Goal: Entertainment & Leisure: Consume media (video, audio)

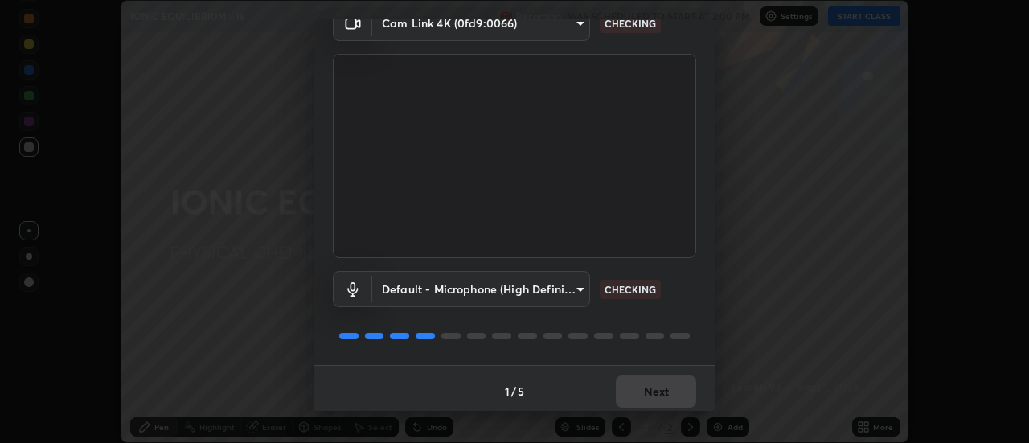
scroll to position [84, 0]
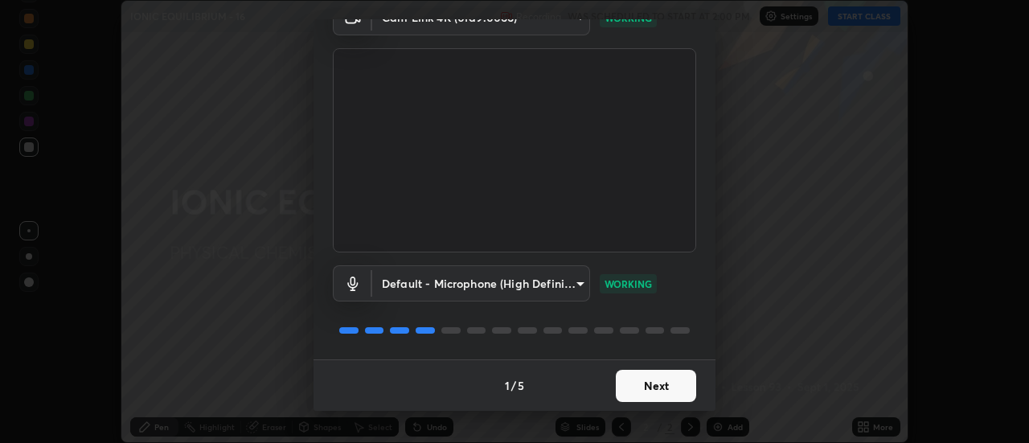
click at [653, 385] on button "Next" at bounding box center [656, 386] width 80 height 32
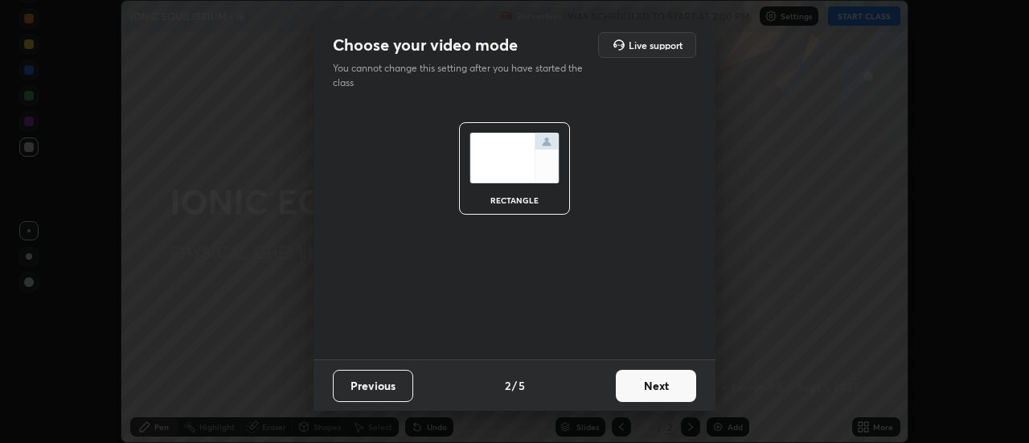
scroll to position [0, 0]
click at [651, 385] on button "Next" at bounding box center [656, 386] width 80 height 32
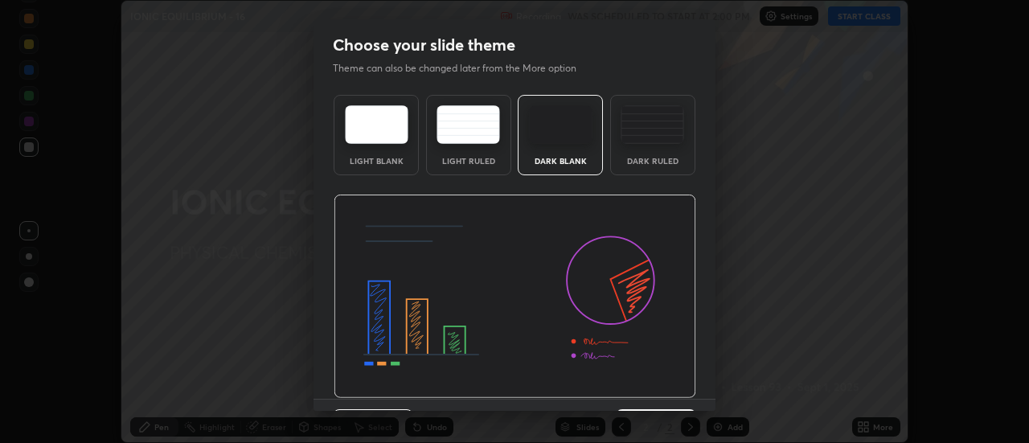
scroll to position [39, 0]
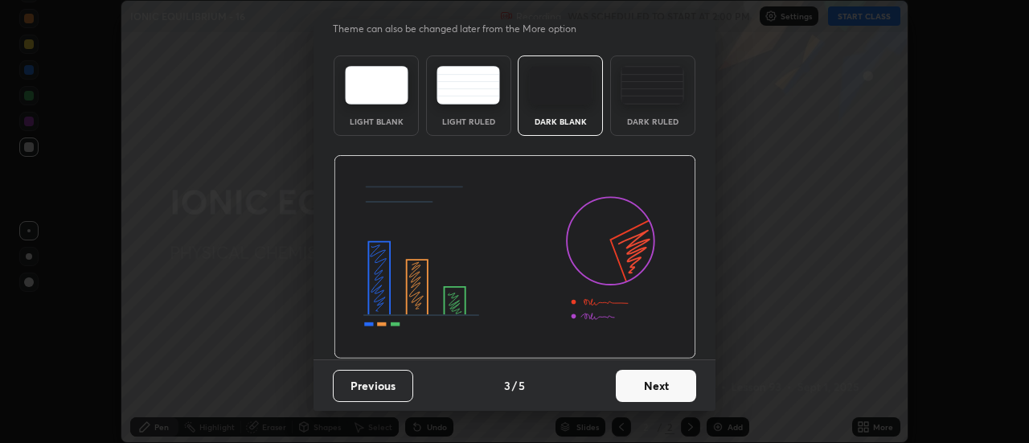
click at [651, 381] on button "Next" at bounding box center [656, 386] width 80 height 32
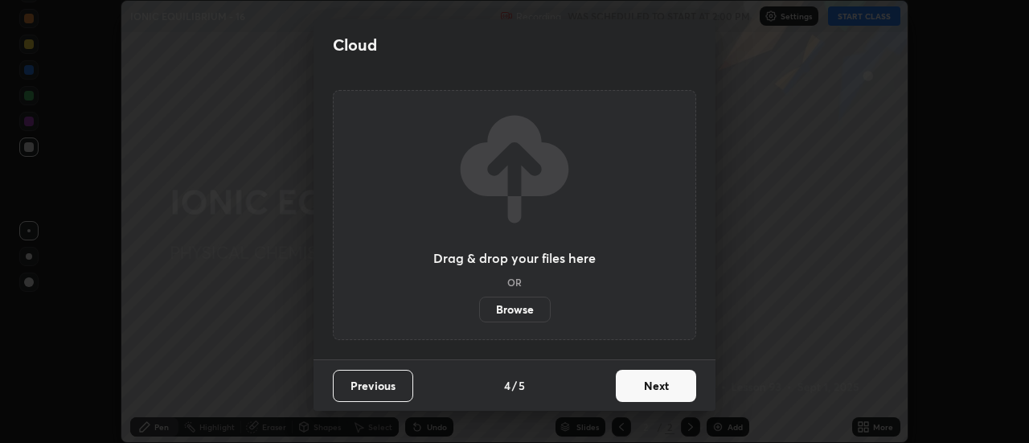
click at [650, 383] on button "Next" at bounding box center [656, 386] width 80 height 32
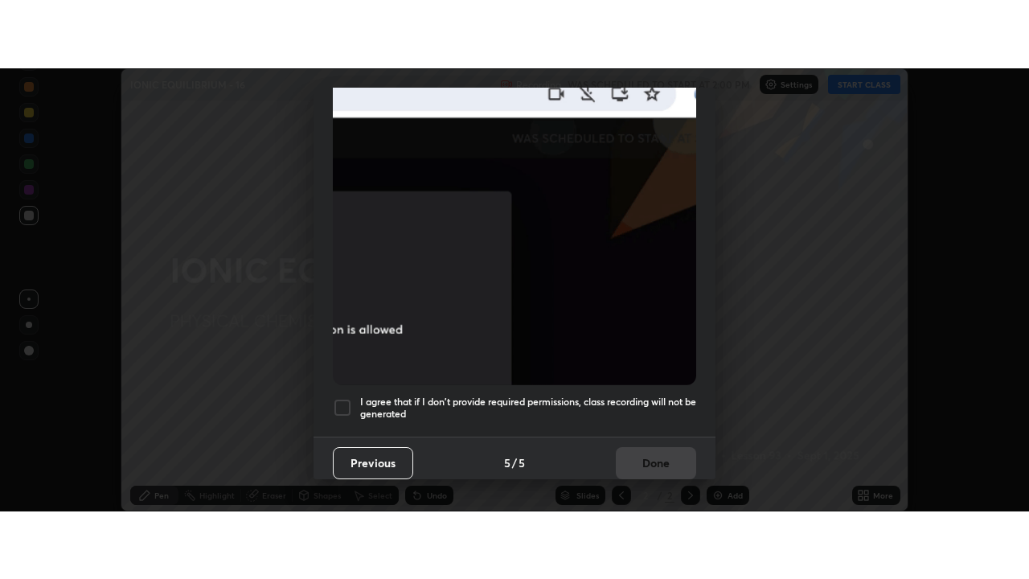
scroll to position [412, 0]
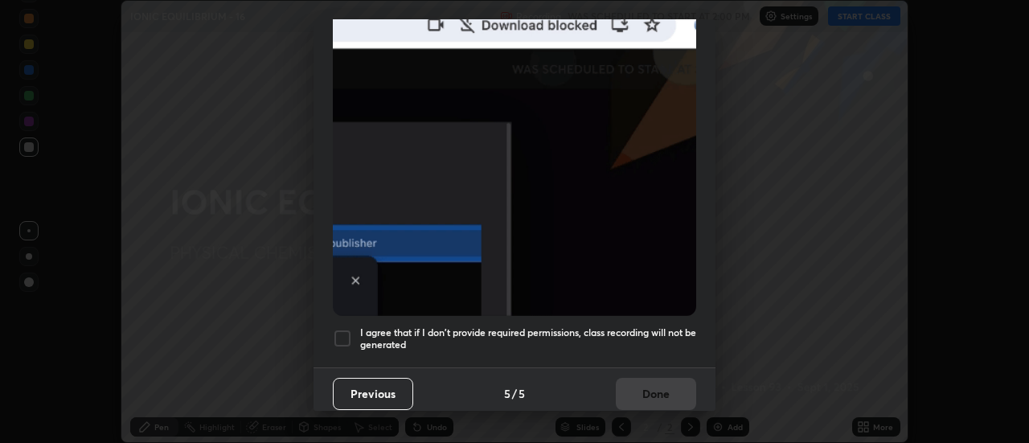
click at [649, 328] on h5 "I agree that if I don't provide required permissions, class recording will not …" at bounding box center [528, 338] width 336 height 25
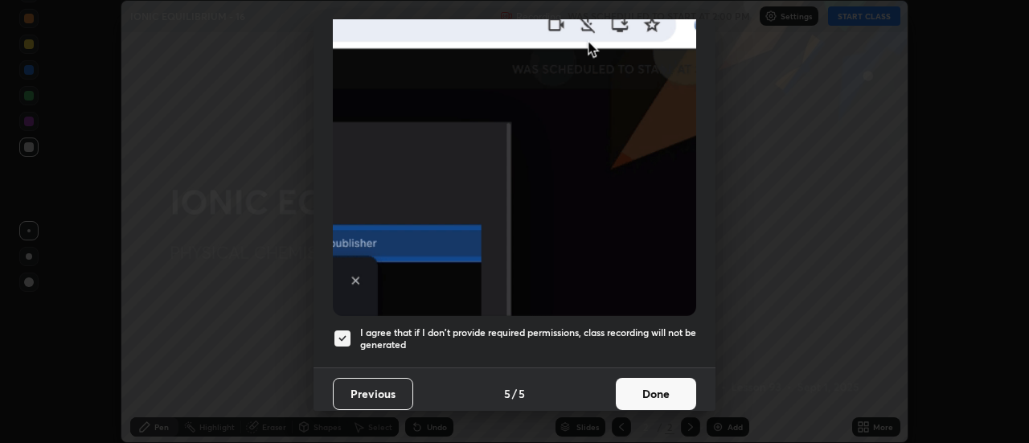
click at [637, 387] on button "Done" at bounding box center [656, 394] width 80 height 32
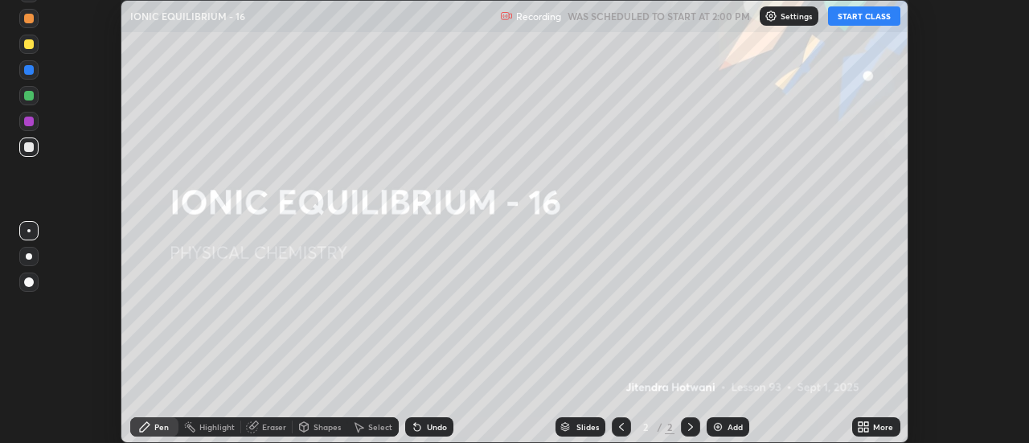
click at [850, 18] on button "START CLASS" at bounding box center [864, 15] width 72 height 19
click at [874, 428] on div "More" at bounding box center [883, 427] width 20 height 8
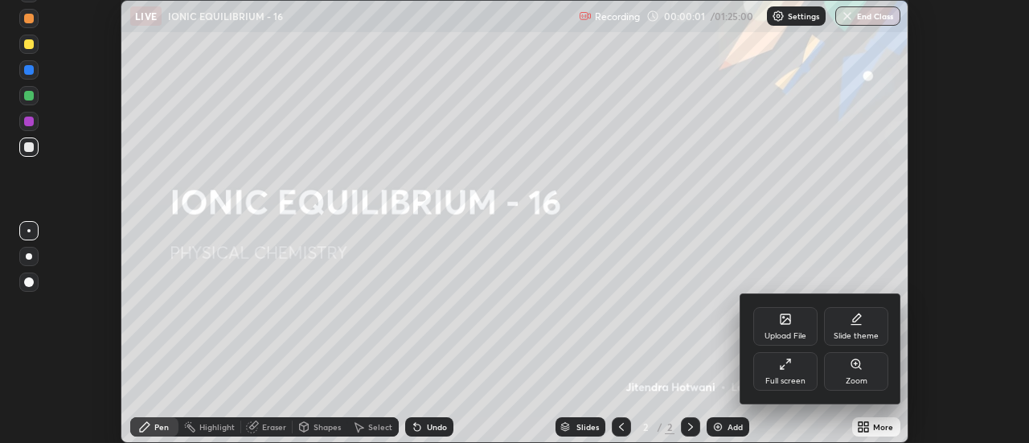
click at [781, 373] on div "Full screen" at bounding box center [785, 371] width 64 height 39
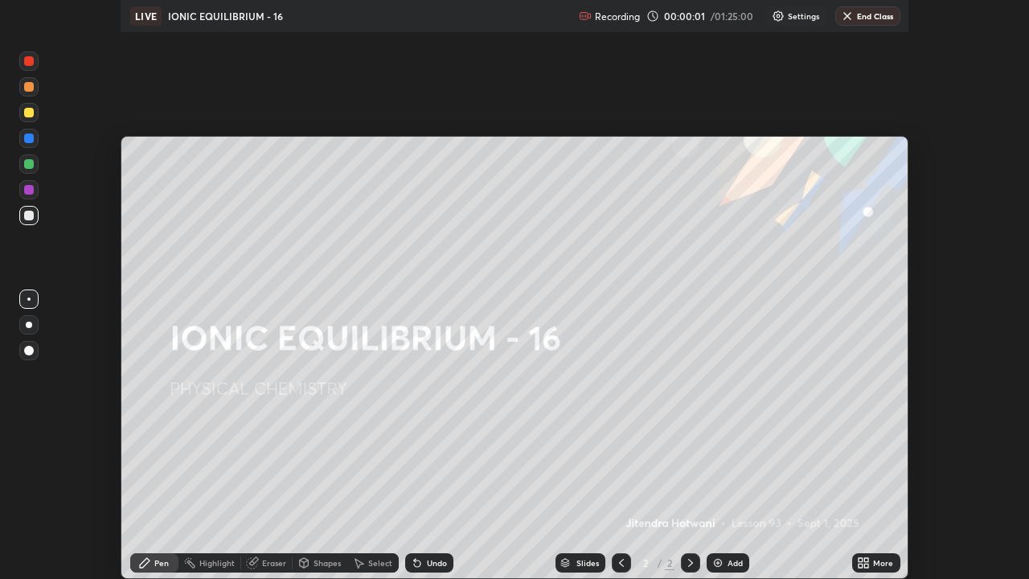
scroll to position [579, 1029]
